Goal: Transaction & Acquisition: Obtain resource

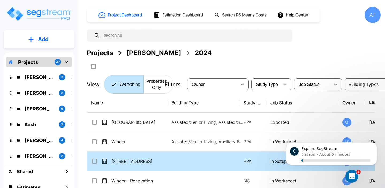
scroll to position [20, 0]
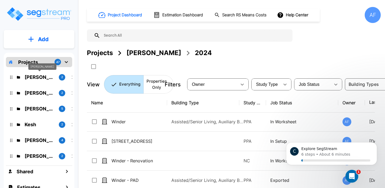
click at [49, 80] on p "[PERSON_NAME]" at bounding box center [40, 76] width 30 height 7
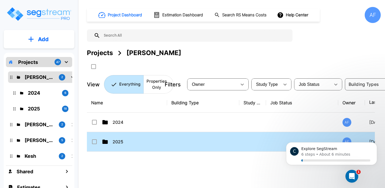
scroll to position [0, 0]
click at [118, 137] on td "2025" at bounding box center [127, 142] width 80 height 20
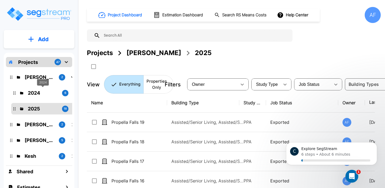
click at [46, 94] on p "2024" at bounding box center [43, 92] width 30 height 7
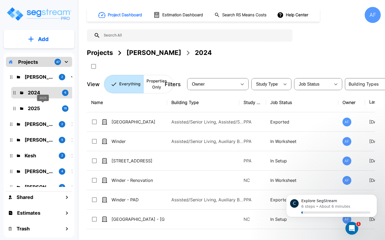
click at [44, 107] on p "2025" at bounding box center [43, 108] width 30 height 7
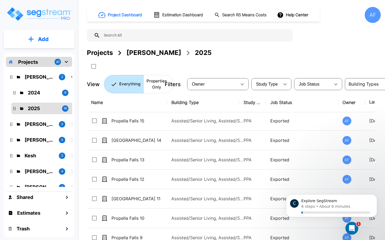
scroll to position [80, 0]
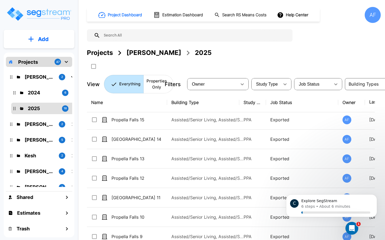
click at [354, 188] on icon "Open Intercom Messenger" at bounding box center [351, 228] width 9 height 9
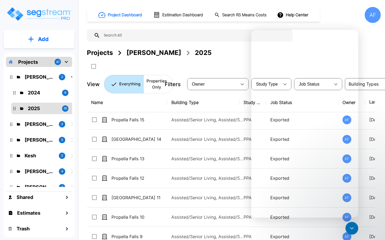
click at [354, 188] on icon "Close Intercom Messenger" at bounding box center [351, 229] width 6 height 6
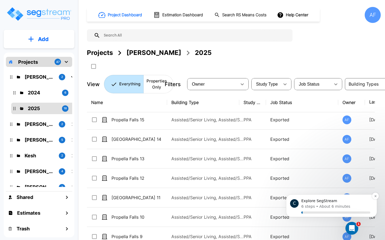
scroll to position [0, 0]
click at [376, 188] on button "Dismiss notification" at bounding box center [375, 196] width 7 height 7
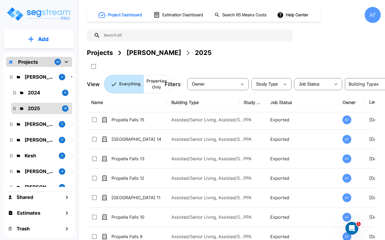
click at [54, 95] on p "2024" at bounding box center [43, 92] width 30 height 7
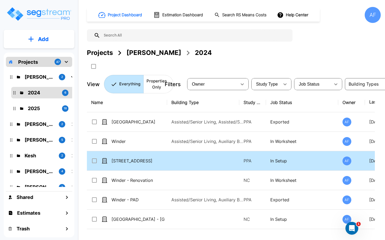
click at [166, 163] on div "[STREET_ADDRESS]" at bounding box center [131, 161] width 80 height 6
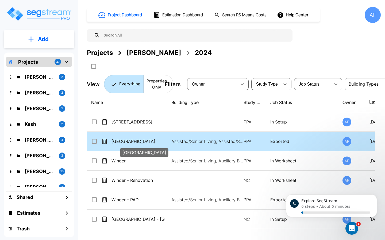
click at [146, 144] on p "Powder Springs" at bounding box center [137, 141] width 53 height 6
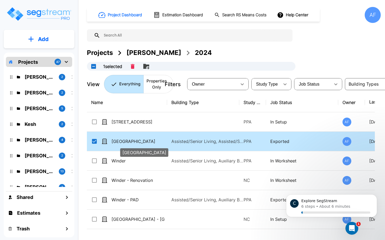
checkbox input "true"
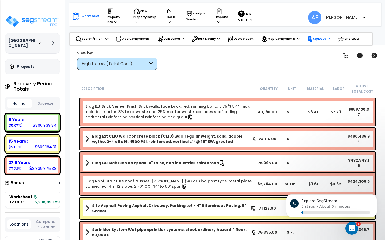
click at [311, 39] on icon at bounding box center [310, 39] width 4 height 6
click at [266, 61] on div "Clear Filters" at bounding box center [246, 60] width 165 height 20
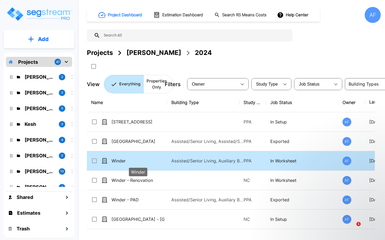
click at [152, 160] on p "Winder" at bounding box center [137, 161] width 53 height 6
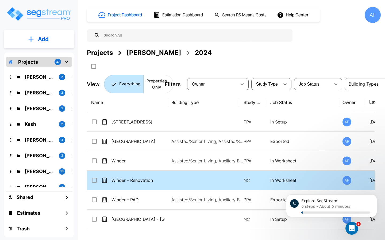
click at [165, 177] on td "Winder - Renovation" at bounding box center [127, 181] width 80 height 20
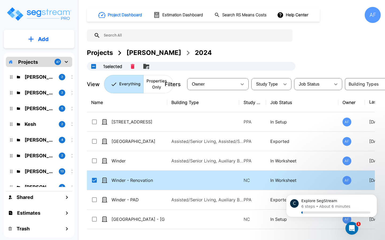
checkbox input "true"
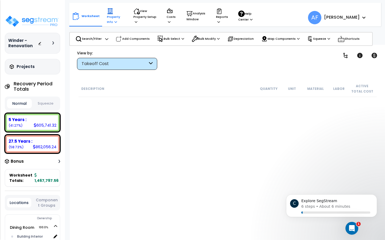
click at [114, 16] on p "Property Info" at bounding box center [115, 16] width 16 height 16
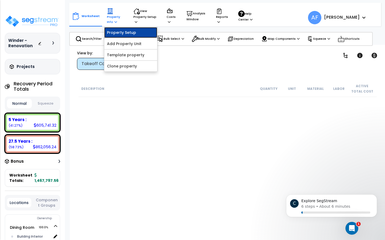
click at [118, 30] on link "Property Setup" at bounding box center [130, 32] width 53 height 11
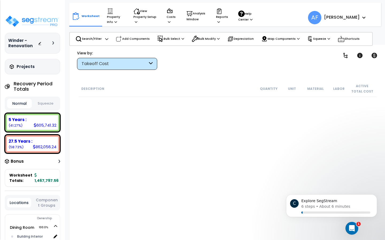
click at [354, 229] on icon "Open Intercom Messenger" at bounding box center [351, 228] width 9 height 9
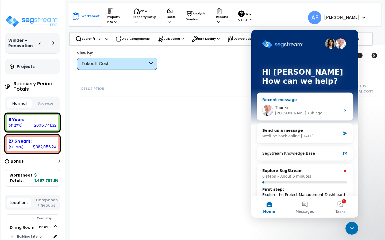
click at [309, 110] on div "Thanks" at bounding box center [308, 108] width 66 height 6
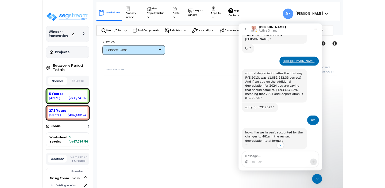
scroll to position [400, 0]
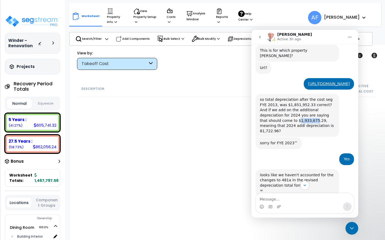
drag, startPoint x: 262, startPoint y: 110, endPoint x: 278, endPoint y: 110, distance: 16.0
click at [278, 110] on div "so total depreciation after the cost seg FYE 2013, was $1,851,952.33 correct? A…" at bounding box center [297, 115] width 75 height 37
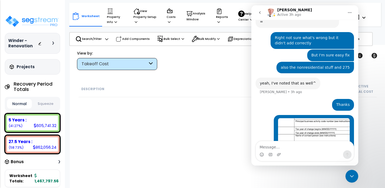
scroll to position [556, 0]
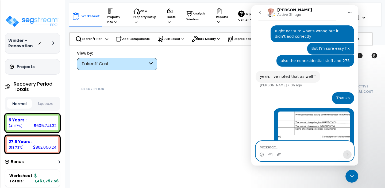
click at [287, 146] on textarea "Message…" at bounding box center [305, 145] width 98 height 9
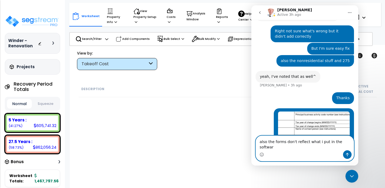
type textarea "also the forms don't reflect what i put in the software"
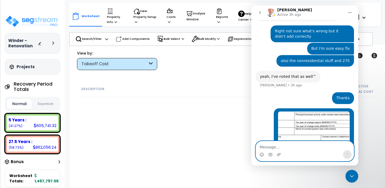
scroll to position [574, 0]
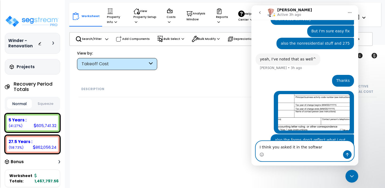
type textarea "I think you asked it in the software"
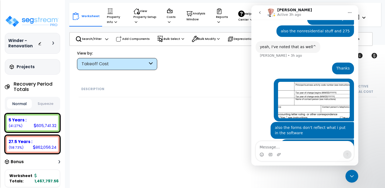
click at [356, 176] on div "Close Intercom Messenger" at bounding box center [351, 176] width 13 height 13
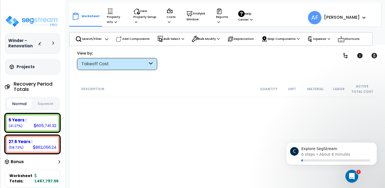
scroll to position [581, 0]
click at [112, 20] on p "Property Info" at bounding box center [115, 16] width 16 height 16
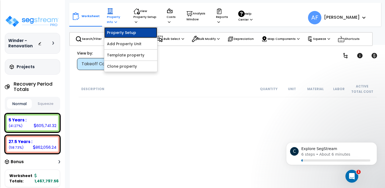
click at [115, 31] on link "Property Setup" at bounding box center [130, 32] width 53 height 11
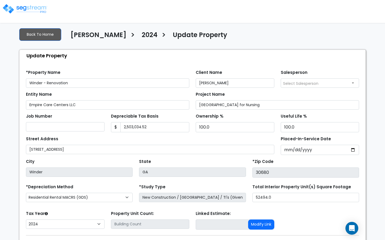
select select "2024"
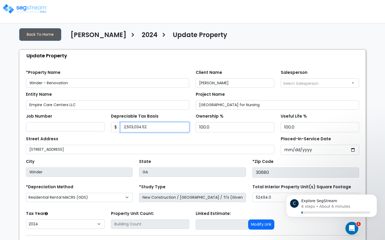
click at [137, 129] on input "2,503,034.52" at bounding box center [154, 127] width 69 height 10
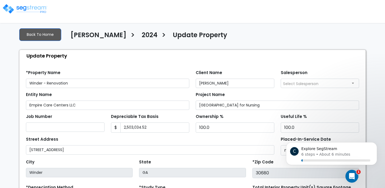
click at [350, 175] on icon "Open Intercom Messenger" at bounding box center [351, 176] width 9 height 9
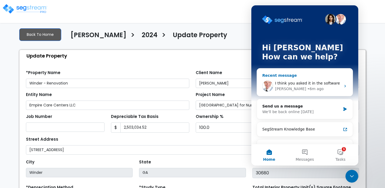
click at [307, 85] on div "I think you asked it in the software" at bounding box center [308, 83] width 66 height 6
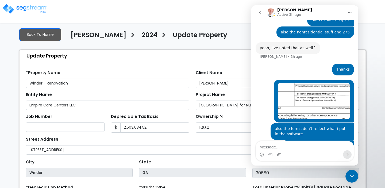
scroll to position [581, 0]
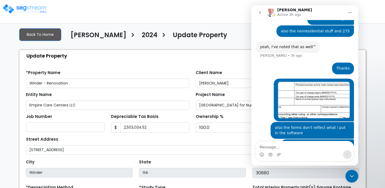
click at [294, 147] on textarea "Message…" at bounding box center [305, 145] width 98 height 9
click at [234, 13] on div at bounding box center [192, 9] width 385 height 15
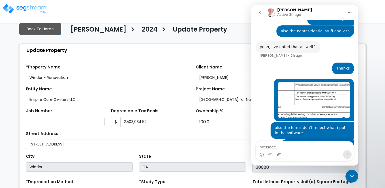
scroll to position [0, 0]
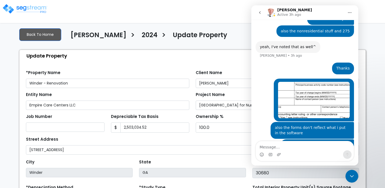
click at [31, 11] on img at bounding box center [24, 8] width 45 height 11
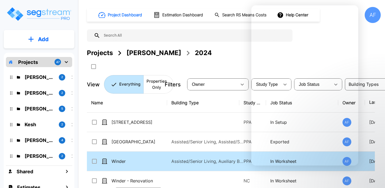
scroll to position [20, 0]
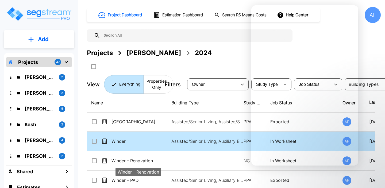
click at [131, 141] on p "Winder" at bounding box center [137, 141] width 53 height 6
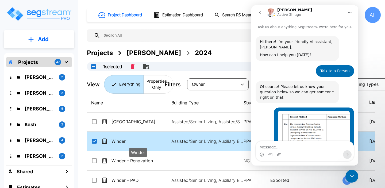
scroll to position [581, 0]
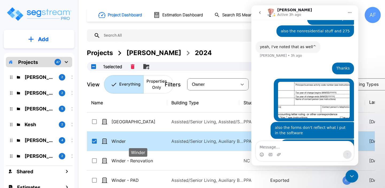
click at [131, 141] on p "Winder" at bounding box center [137, 141] width 53 height 6
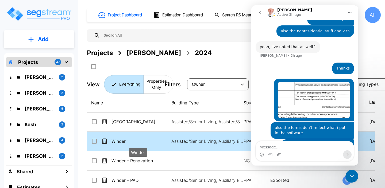
checkbox input "false"
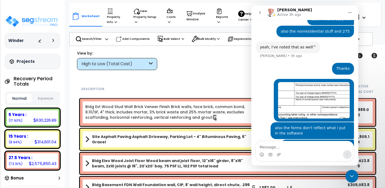
scroll to position [581, 0]
click at [351, 173] on icon "Close Intercom Messenger" at bounding box center [351, 176] width 6 height 6
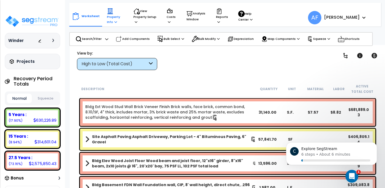
click at [107, 15] on p "Property Info" at bounding box center [115, 16] width 16 height 16
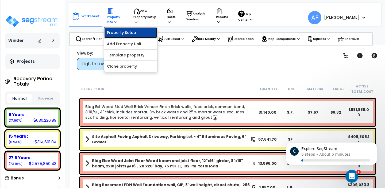
click at [115, 33] on link "Property Setup" at bounding box center [130, 32] width 53 height 11
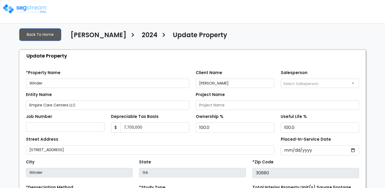
select select "2024"
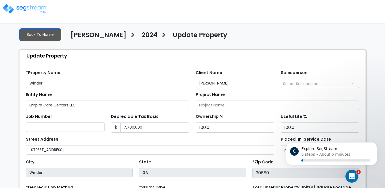
click at [276, 73] on div "Client Name [PERSON_NAME]" at bounding box center [234, 78] width 85 height 19
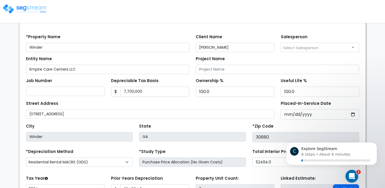
scroll to position [37, 0]
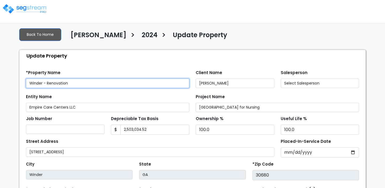
select select "2024"
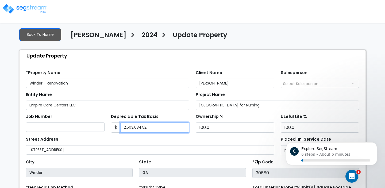
click at [134, 127] on input "2,503,034.52" at bounding box center [154, 127] width 69 height 10
paste input "1467797.56"
click at [162, 112] on div "Job Number Depreciable Tax Basis $ 1467797.56 Ownership %" at bounding box center [192, 121] width 339 height 23
click at [125, 127] on input "1467797.56" at bounding box center [154, 127] width 69 height 10
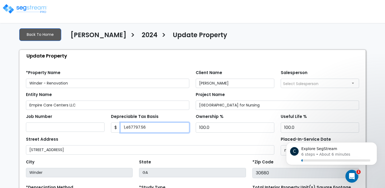
click at [132, 127] on input "1,467797.56" at bounding box center [154, 127] width 69 height 10
type input "1,467,797.56"
click at [156, 114] on div "Depreciable Tax Basis $ 1,467,797.56" at bounding box center [150, 122] width 79 height 20
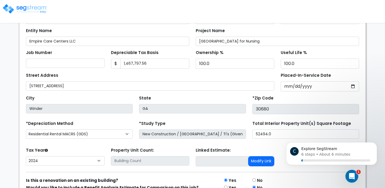
scroll to position [93, 0]
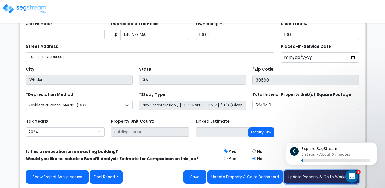
click at [299, 174] on button "Update Property & Go to Worksheet" at bounding box center [321, 177] width 75 height 14
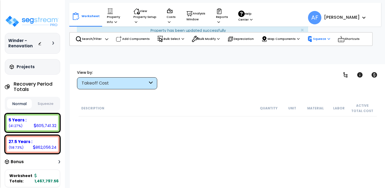
click at [320, 41] on p "Squeeze" at bounding box center [318, 39] width 23 height 6
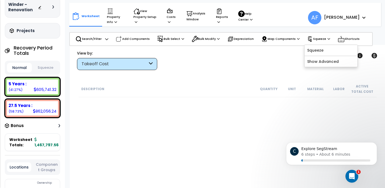
scroll to position [37, 0]
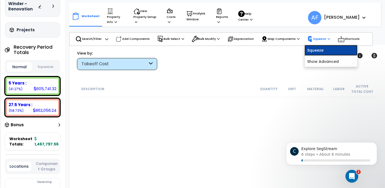
click at [314, 49] on link "Squeeze" at bounding box center [330, 50] width 53 height 11
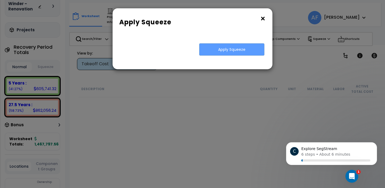
click at [263, 17] on button "×" at bounding box center [263, 18] width 6 height 9
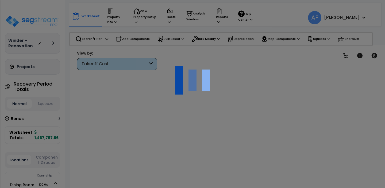
scroll to position [24, 0]
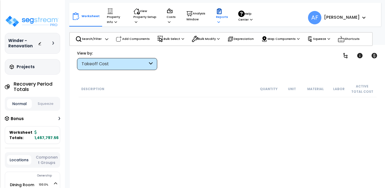
click at [219, 18] on p "Reports" at bounding box center [222, 16] width 12 height 16
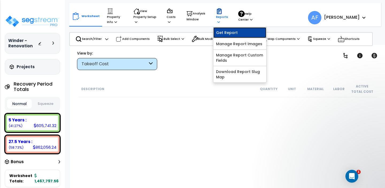
click at [225, 30] on link "Get Report" at bounding box center [239, 32] width 53 height 11
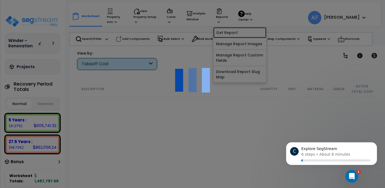
scroll to position [0, 0]
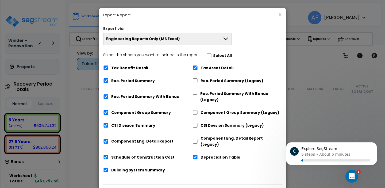
click at [152, 41] on span "Engineering Reports Only (MS Excel)" at bounding box center [143, 38] width 74 height 5
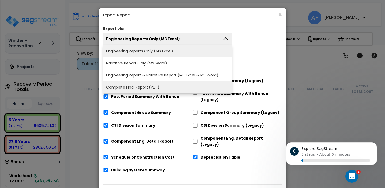
click at [143, 86] on li "Complete Final Report (PDF)" at bounding box center [167, 87] width 128 height 12
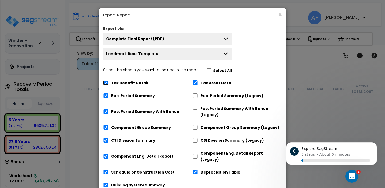
click at [108, 83] on input "Tax Benefit Detail" at bounding box center [105, 82] width 5 height 5
checkbox input "false"
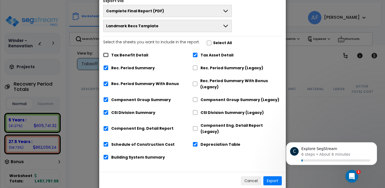
scroll to position [31, 0]
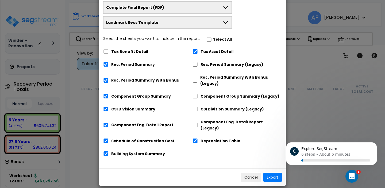
click at [287, 171] on body "C Explore SegStream 6 steps • About 6 minutes" at bounding box center [331, 154] width 103 height 33
click html "C Explore SegStream 6 steps • About 6 minutes"
click at [287, 166] on body "C Explore SegStream 6 steps • About 6 minutes" at bounding box center [331, 154] width 103 height 33
click at [290, 170] on body "C Explore SegStream 6 steps • About 6 minutes" at bounding box center [331, 154] width 103 height 33
click at [290, 171] on body "C Explore SegStream 6 steps • About 6 minutes" at bounding box center [331, 154] width 103 height 33
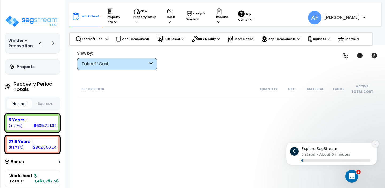
click at [376, 144] on icon "Dismiss notification" at bounding box center [375, 143] width 3 height 3
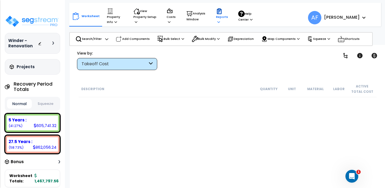
click at [218, 12] on icon at bounding box center [219, 12] width 2 height 2
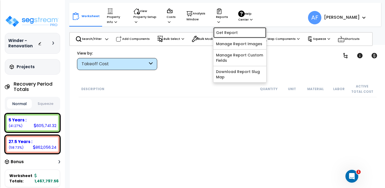
click at [218, 32] on link "Get Report" at bounding box center [239, 32] width 53 height 11
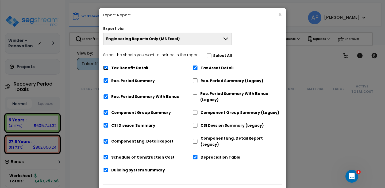
click at [105, 68] on input "Tax Benefit Detail" at bounding box center [105, 67] width 5 height 5
checkbox input "false"
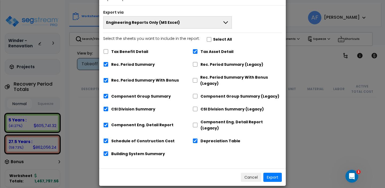
click at [193, 20] on button "Engineering Reports Only (MS Excel)" at bounding box center [167, 22] width 129 height 12
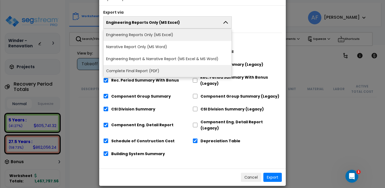
click at [174, 69] on li "Complete Final Report (PDF)" at bounding box center [167, 71] width 128 height 12
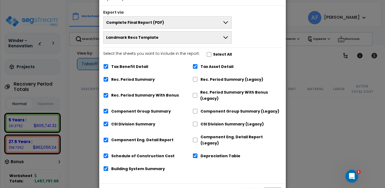
scroll to position [31, 0]
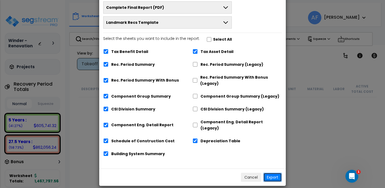
click at [275, 173] on button "Export" at bounding box center [272, 177] width 18 height 9
click at [270, 173] on button "Export" at bounding box center [272, 177] width 18 height 9
click at [104, 52] on input "Tax Benefit Detail" at bounding box center [105, 51] width 5 height 5
checkbox input "false"
click at [270, 173] on button "Export" at bounding box center [272, 177] width 18 height 9
